Goal: Information Seeking & Learning: Find specific fact

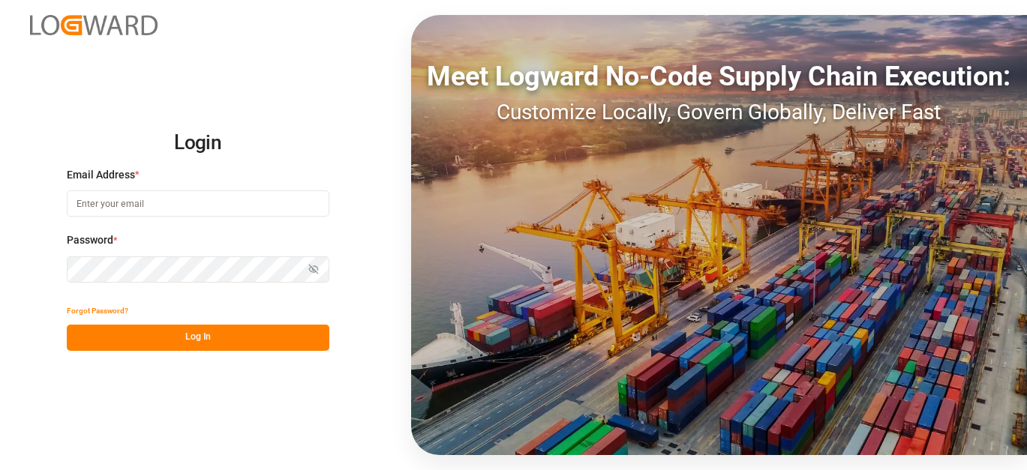
type input "[EMAIL_ADDRESS][PERSON_NAME][DOMAIN_NAME]"
click at [182, 328] on button "Log In" at bounding box center [198, 338] width 263 height 26
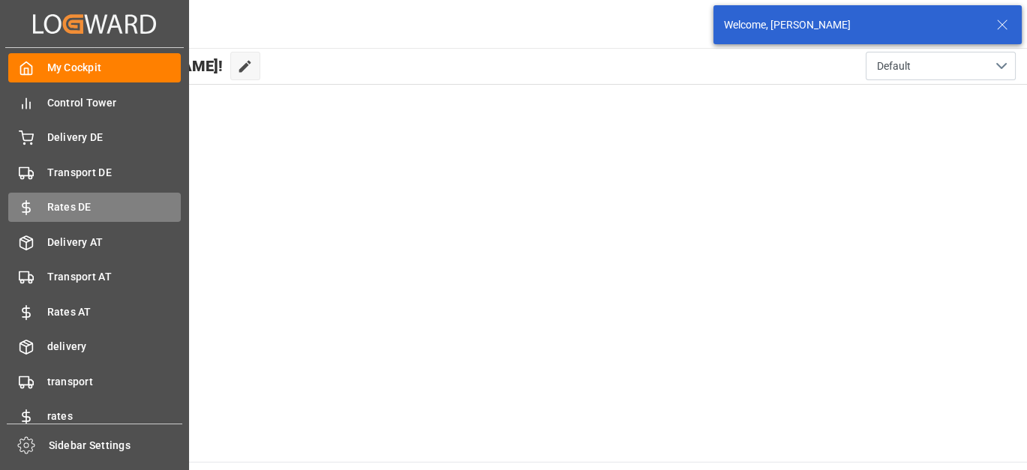
click at [58, 203] on span "Rates DE" at bounding box center [114, 208] width 134 height 16
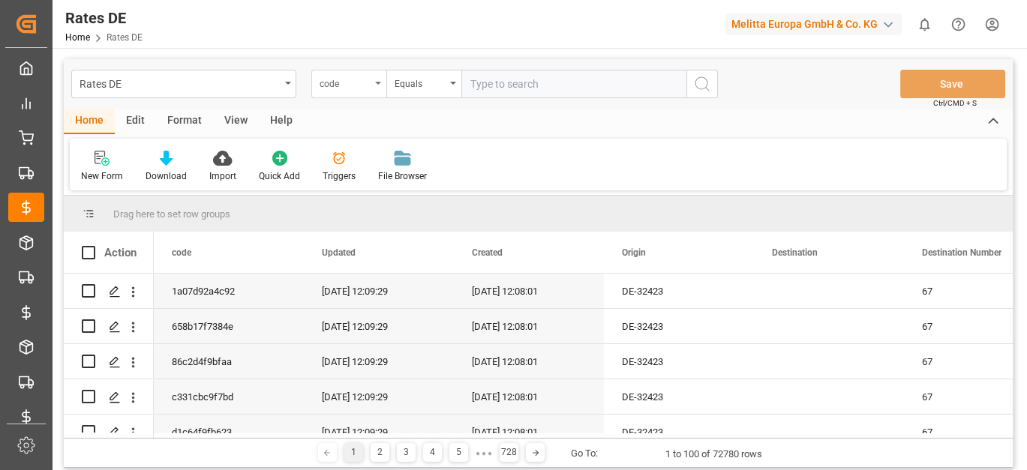
click at [350, 74] on div "code" at bounding box center [345, 82] width 51 height 17
type input "d"
type input "num"
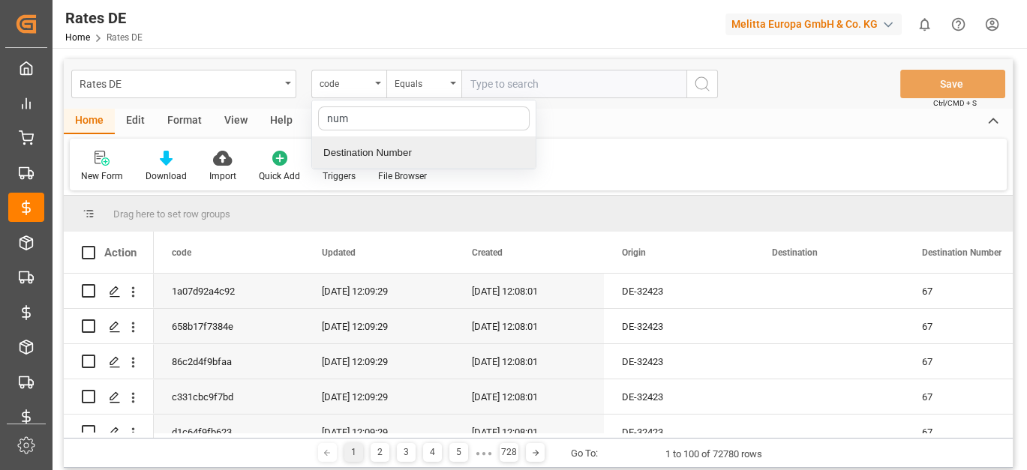
drag, startPoint x: 359, startPoint y: 143, endPoint x: 476, endPoint y: 107, distance: 122.5
click at [360, 143] on div "Destination Number" at bounding box center [424, 153] width 224 height 32
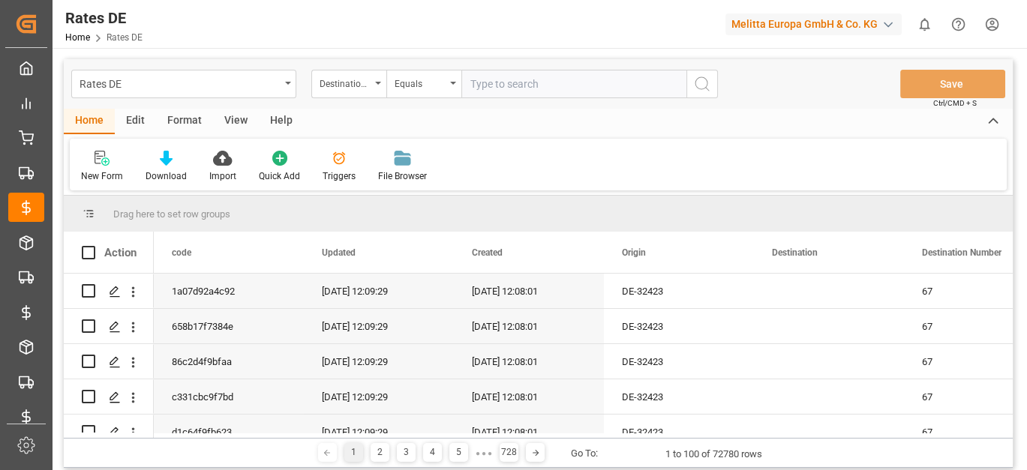
click at [520, 88] on input "number" at bounding box center [573, 84] width 225 height 29
type input "45"
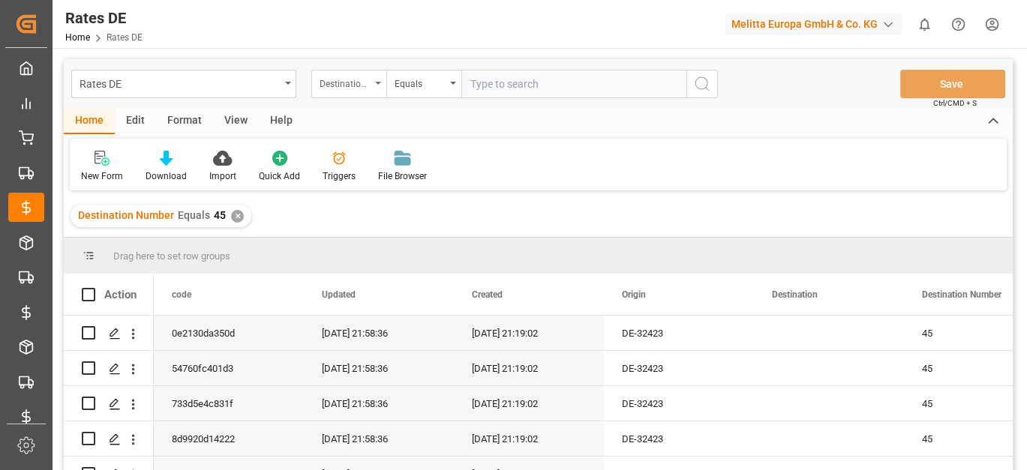
click at [362, 74] on div "Destination Number" at bounding box center [345, 82] width 51 height 17
type input "countr"
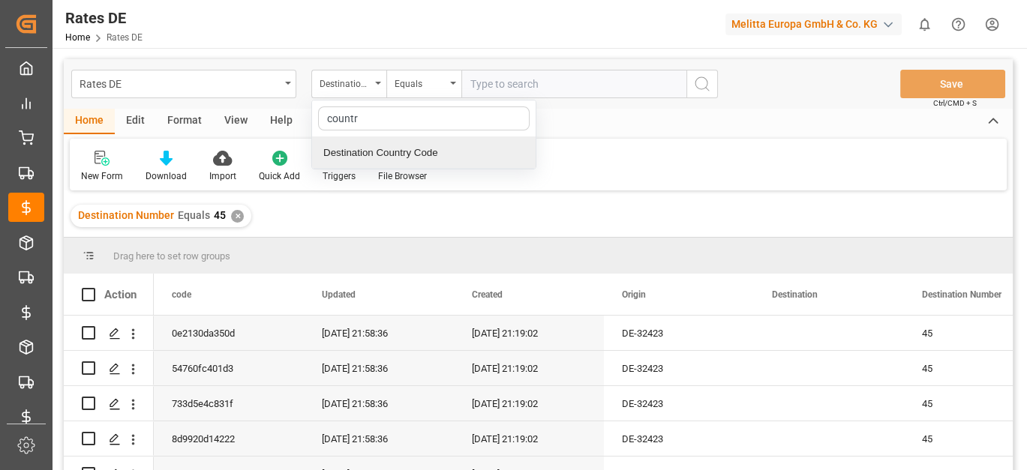
click at [387, 142] on div "Destination Country Code" at bounding box center [424, 153] width 224 height 32
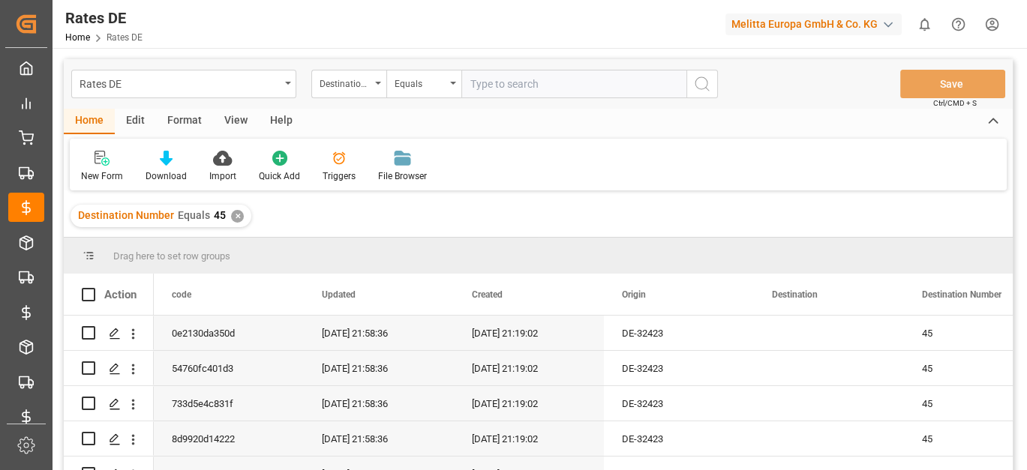
click at [517, 81] on input "text" at bounding box center [573, 84] width 225 height 29
type input "DE"
click at [318, 60] on div "Rates DE Destination Country Code Equals Save Ctrl/CMD + S" at bounding box center [538, 84] width 949 height 50
drag, startPoint x: 318, startPoint y: 60, endPoint x: 355, endPoint y: 100, distance: 54.2
click at [355, 100] on div "Rates DE Destination Country Code Equals Save Ctrl/CMD + S" at bounding box center [538, 84] width 949 height 50
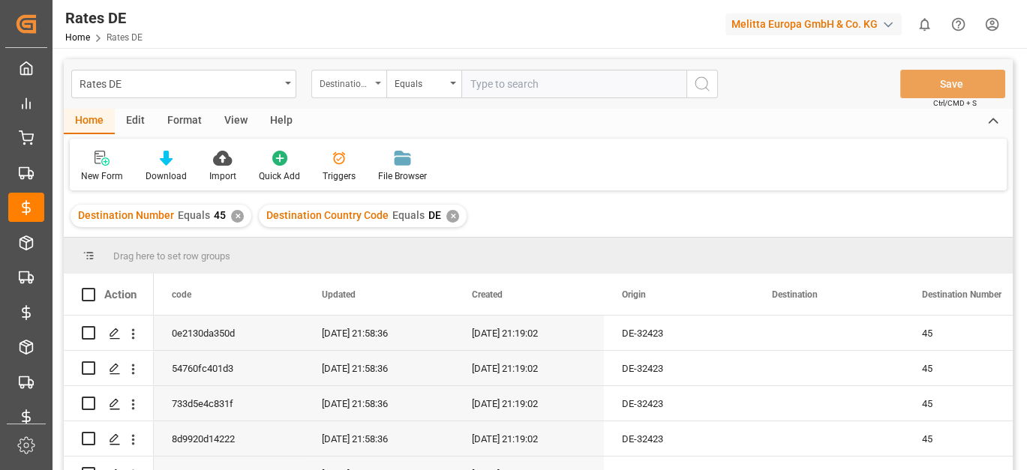
click at [358, 95] on div "Destination Country Code" at bounding box center [348, 84] width 75 height 29
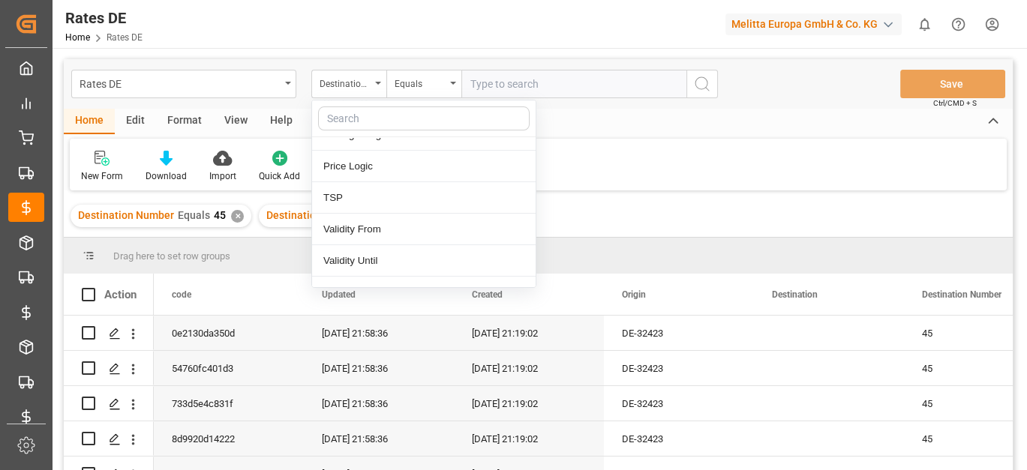
scroll to position [281, 0]
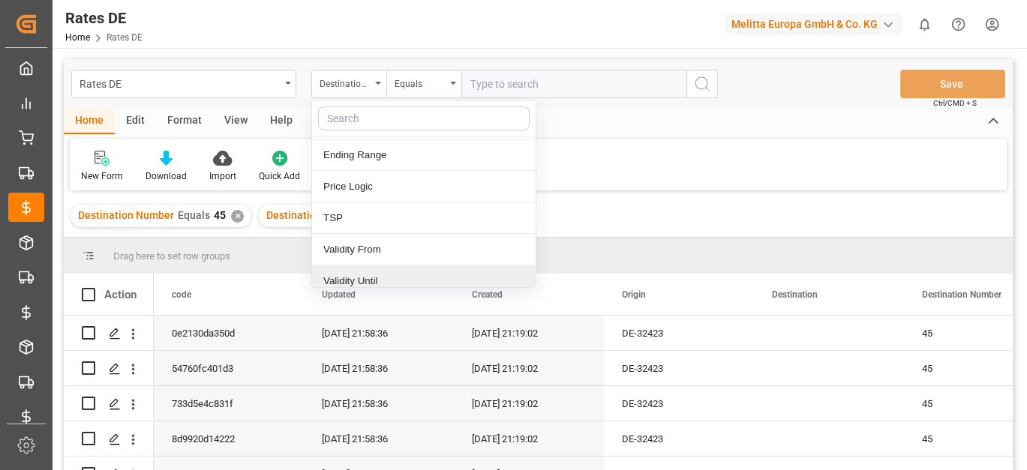
click at [404, 266] on div "Validity Until" at bounding box center [424, 282] width 224 height 32
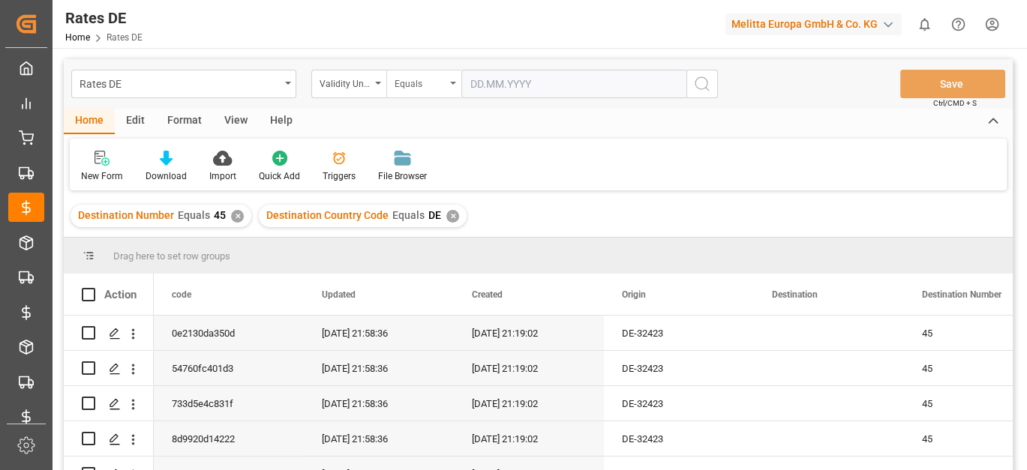
click at [437, 95] on div "Equals" at bounding box center [423, 84] width 75 height 29
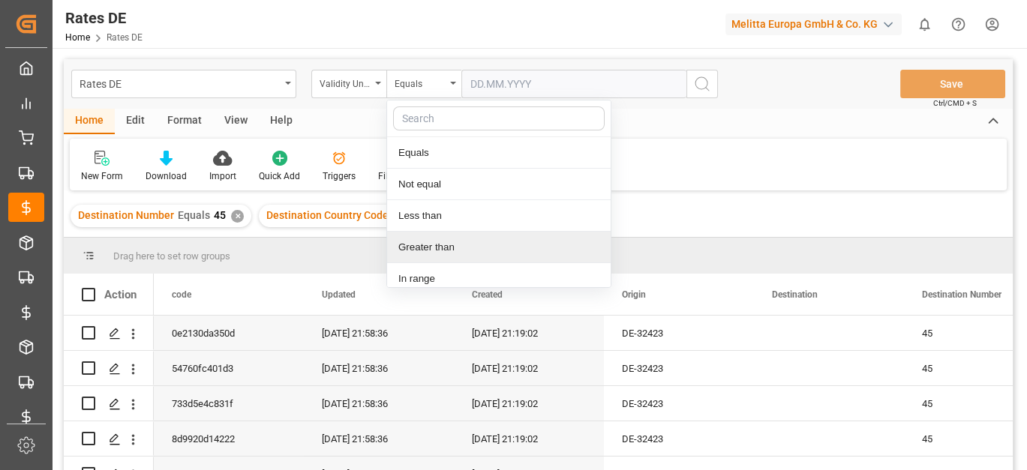
click at [429, 244] on div "Greater than" at bounding box center [499, 248] width 224 height 32
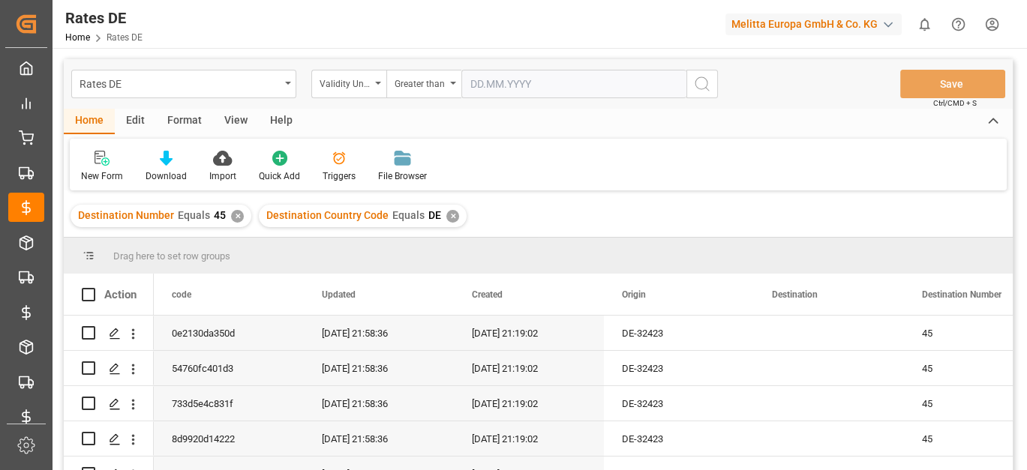
click at [503, 105] on div "Rates DE Validity Until Greater than Save Ctrl/CMD + S" at bounding box center [538, 84] width 949 height 50
click at [504, 83] on input "text" at bounding box center [573, 84] width 225 height 29
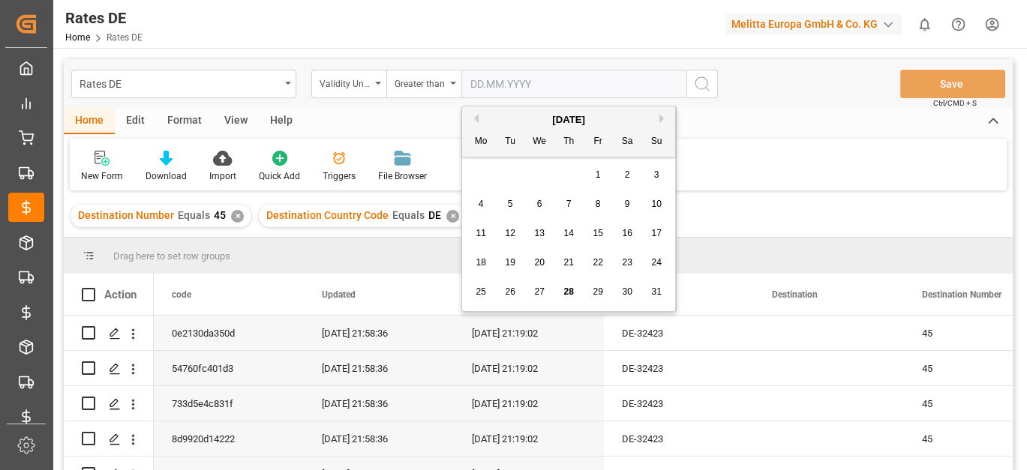
click at [568, 291] on span "28" at bounding box center [568, 292] width 10 height 11
type input "[DATE]"
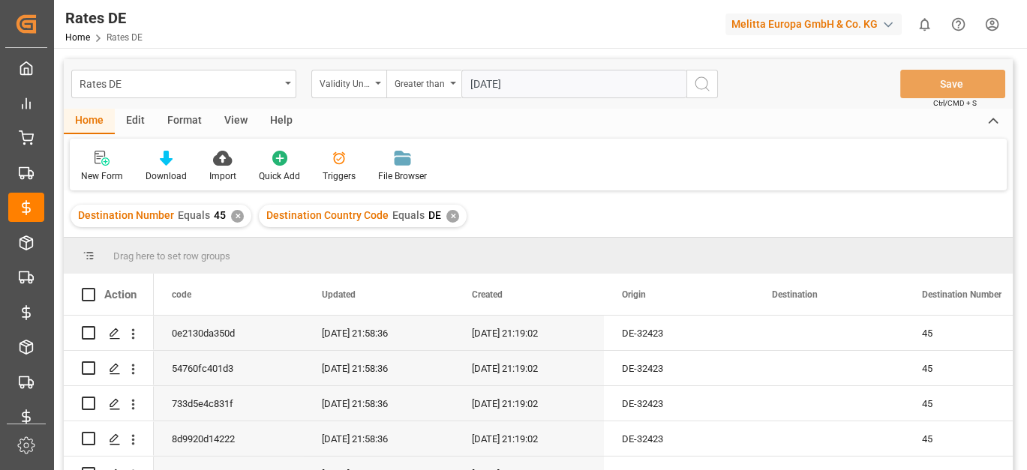
click at [707, 80] on icon "search button" at bounding box center [702, 84] width 18 height 18
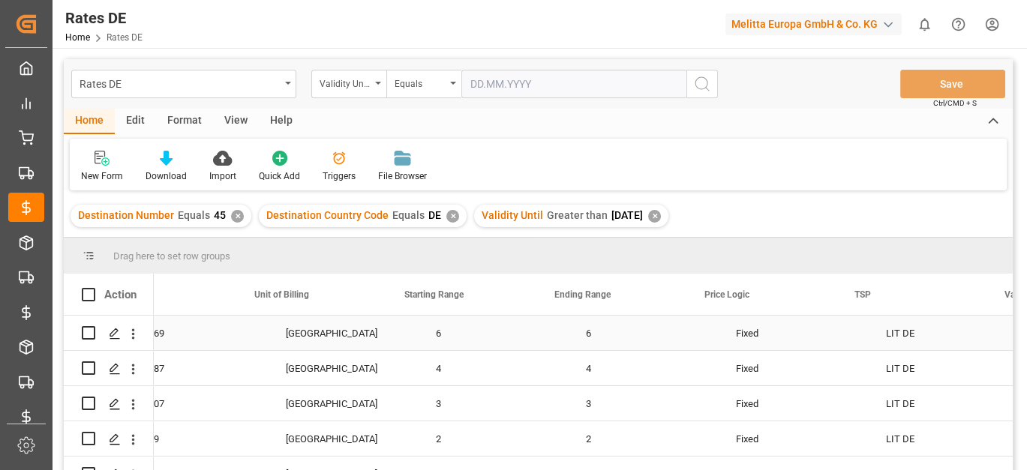
scroll to position [0, 1155]
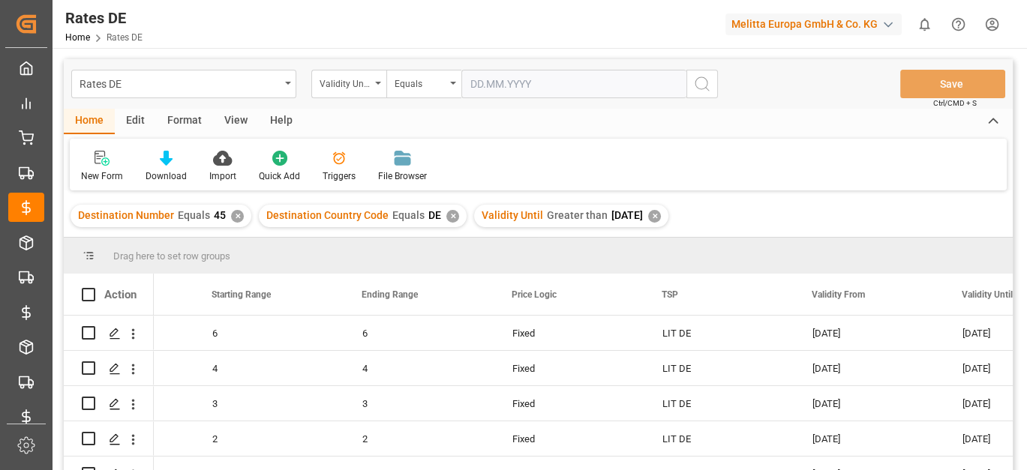
drag, startPoint x: 654, startPoint y: 289, endPoint x: 602, endPoint y: 238, distance: 72.7
click at [602, 238] on div "Drag here to set row groups Drag here to set column labels Action Price Unit of…" at bounding box center [538, 359] width 949 height 242
drag, startPoint x: 651, startPoint y: 283, endPoint x: 625, endPoint y: 257, distance: 36.1
click at [625, 257] on div "Drag here to set row groups Drag here to set column labels Action Price Unit of…" at bounding box center [538, 359] width 949 height 242
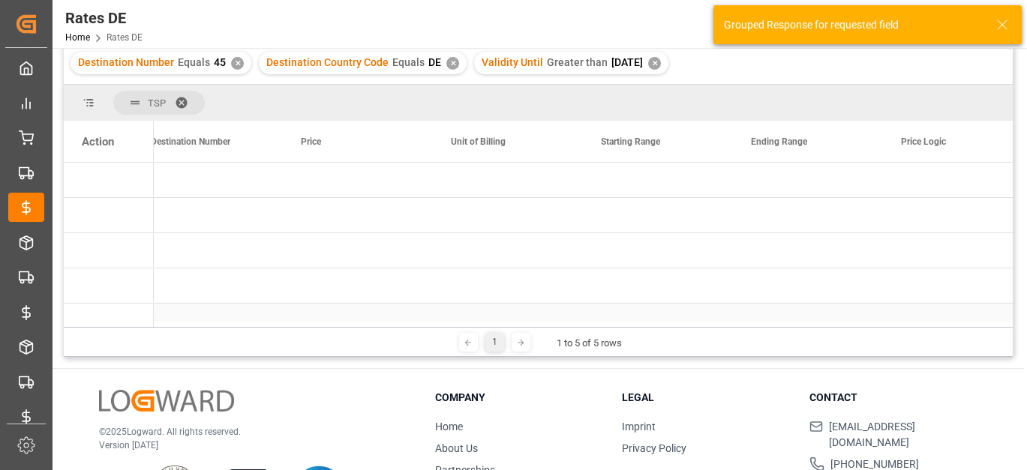
scroll to position [0, 763]
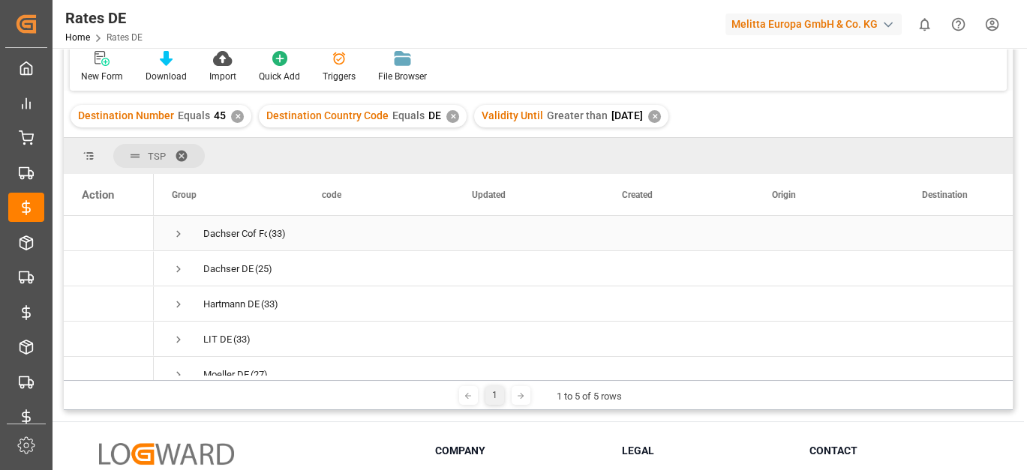
click at [181, 234] on span "Press SPACE to select this row." at bounding box center [179, 234] width 14 height 14
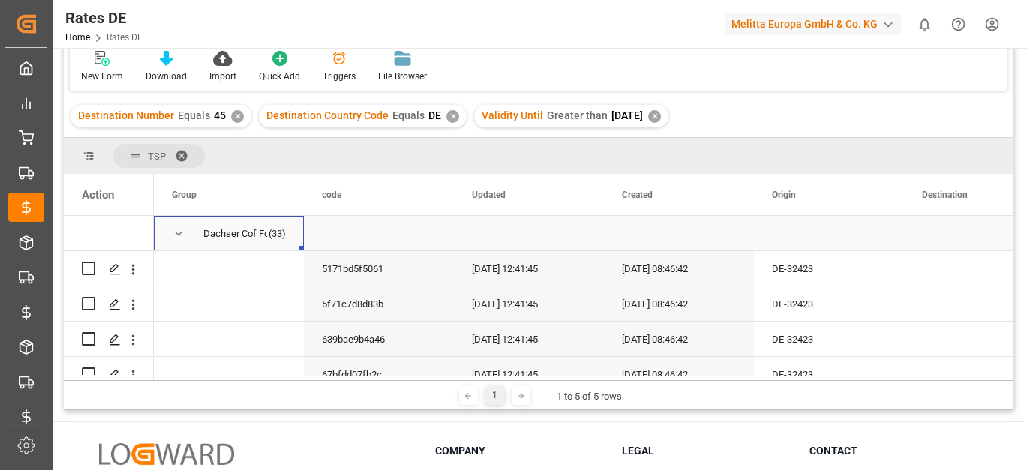
click at [181, 234] on span "Press SPACE to select this row." at bounding box center [179, 234] width 14 height 14
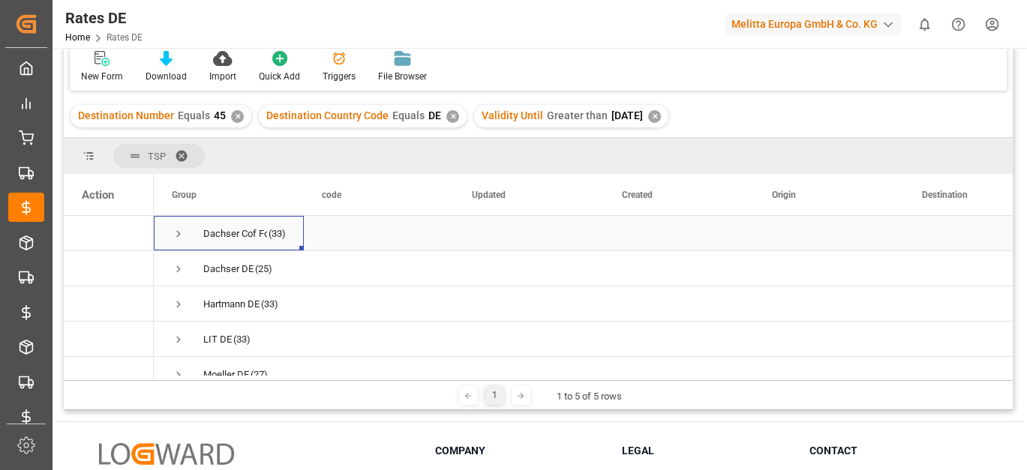
click at [181, 234] on span "Press SPACE to select this row." at bounding box center [179, 234] width 14 height 14
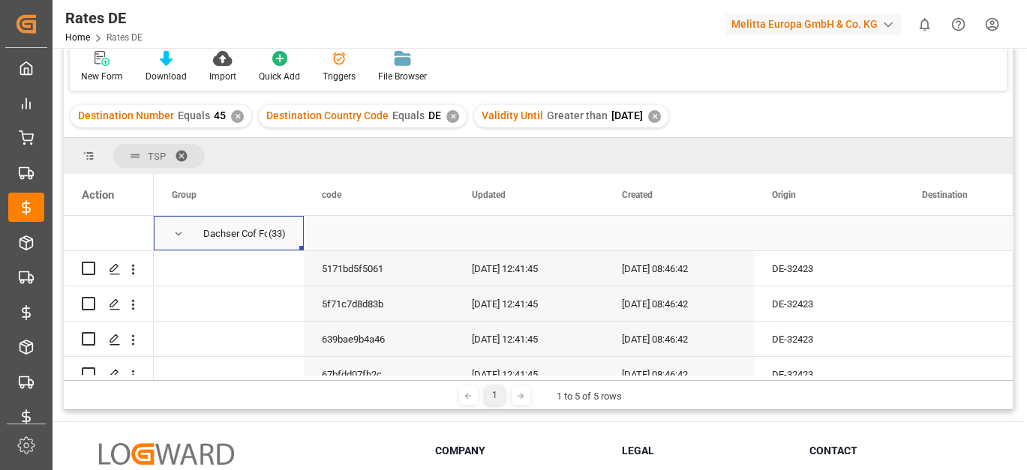
click at [181, 234] on span "Press SPACE to select this row." at bounding box center [179, 234] width 14 height 14
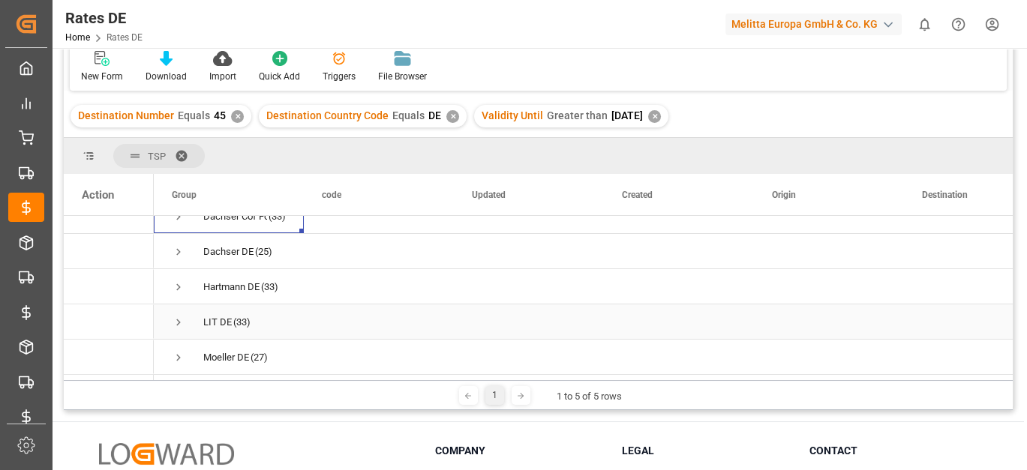
click at [178, 316] on span "Press SPACE to select this row." at bounding box center [179, 323] width 14 height 14
